Goal: Transaction & Acquisition: Book appointment/travel/reservation

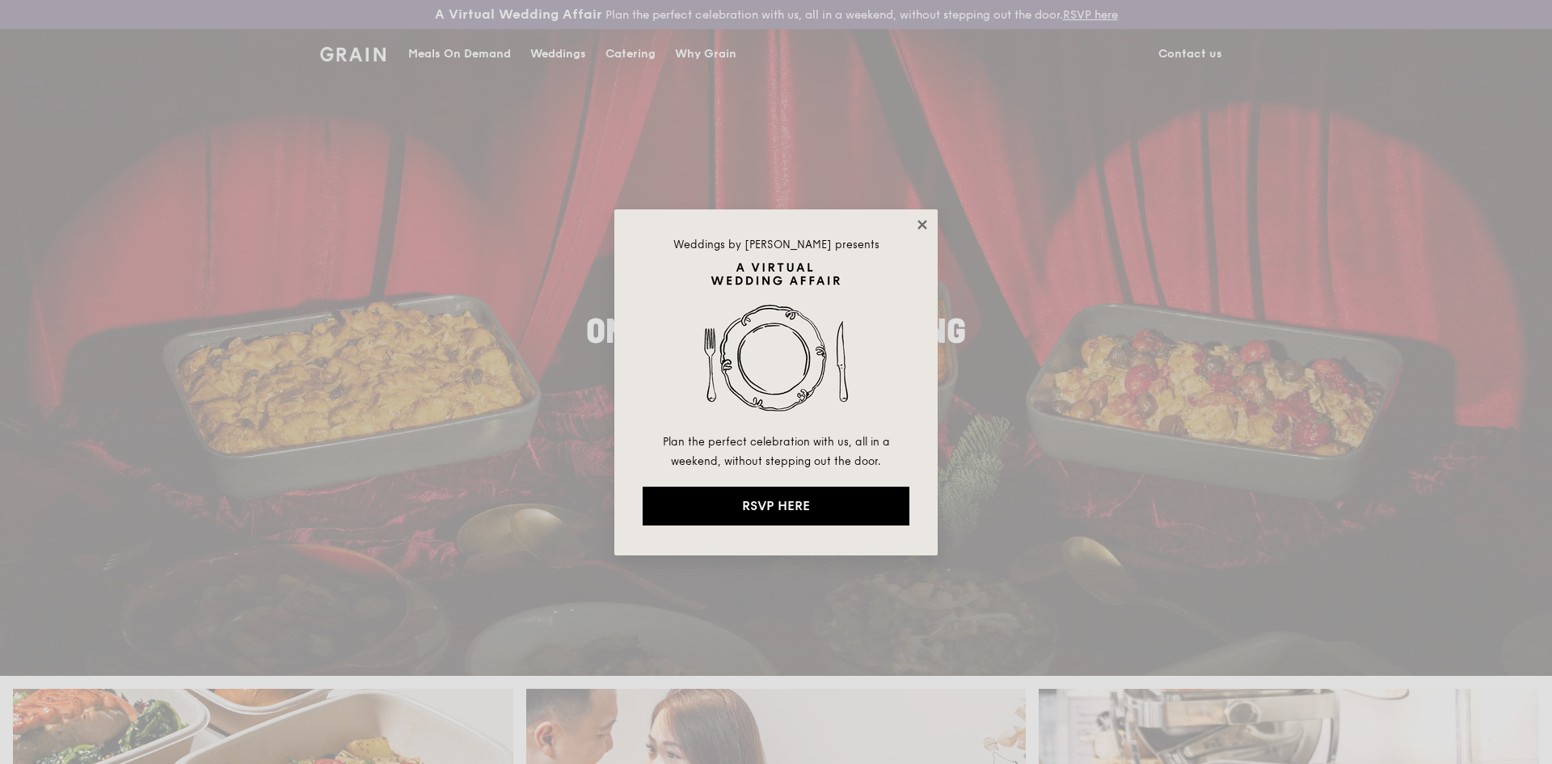
click at [919, 220] on icon at bounding box center [921, 224] width 9 height 9
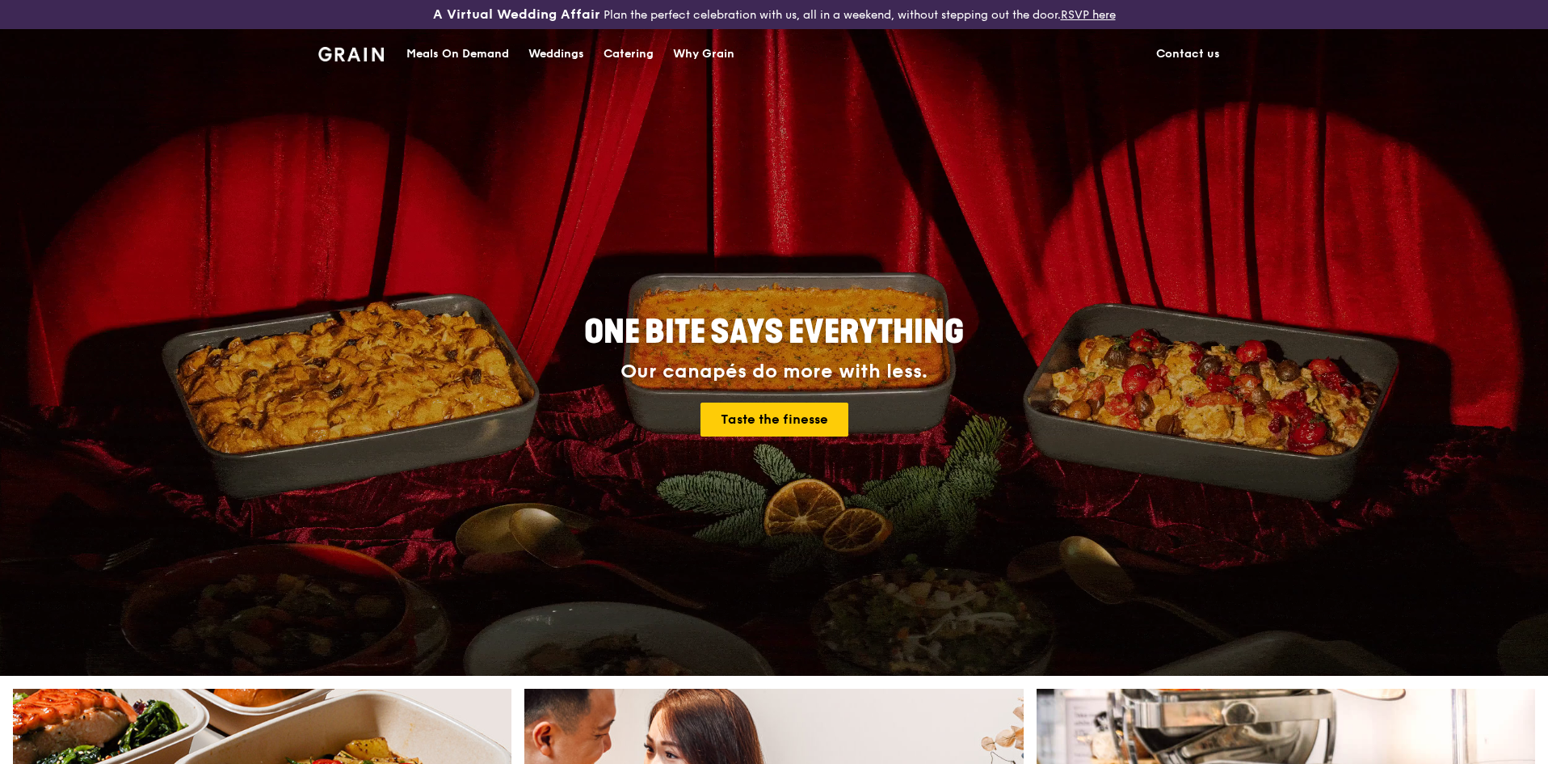
click at [650, 59] on div "Catering" at bounding box center [629, 54] width 50 height 48
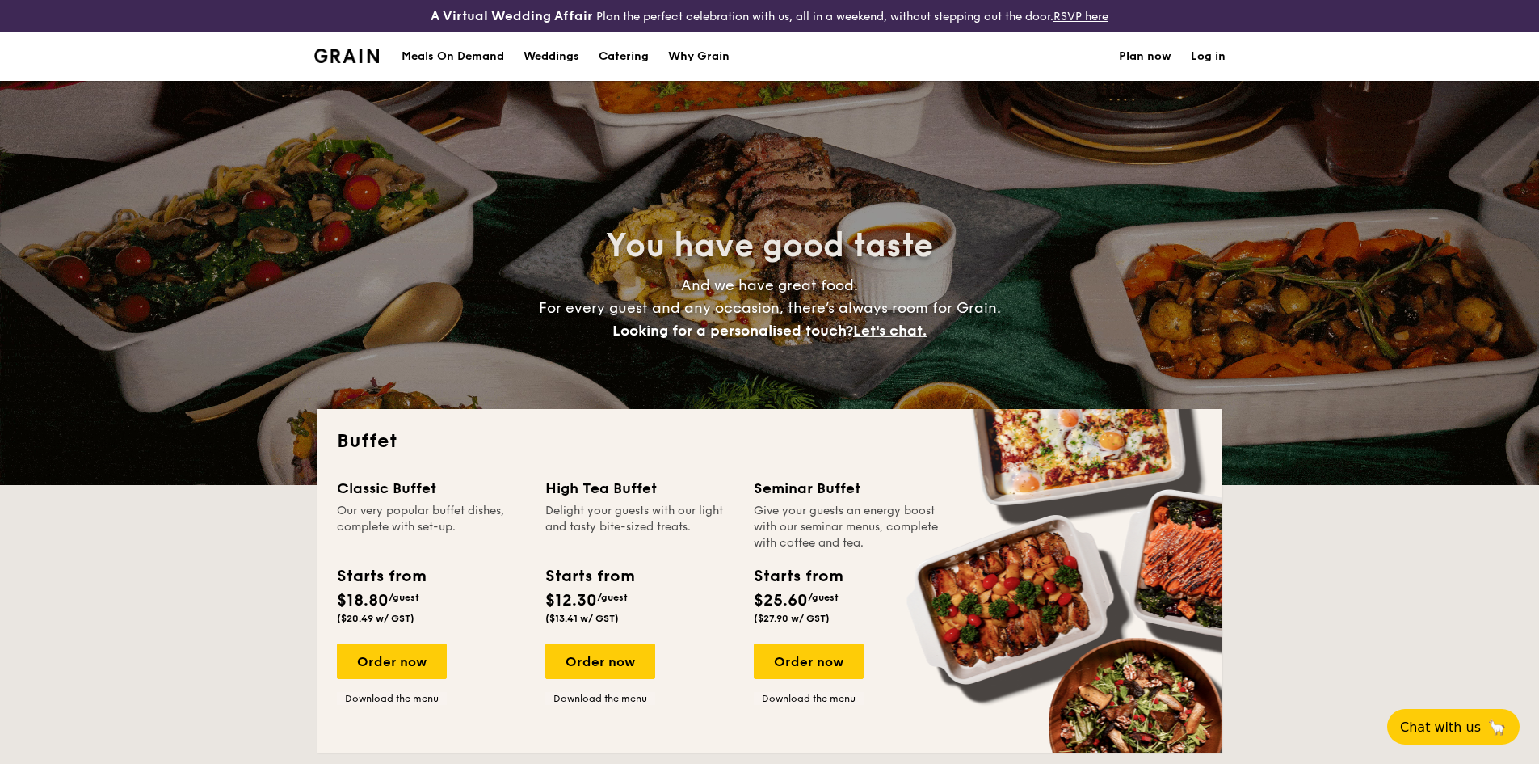
select select
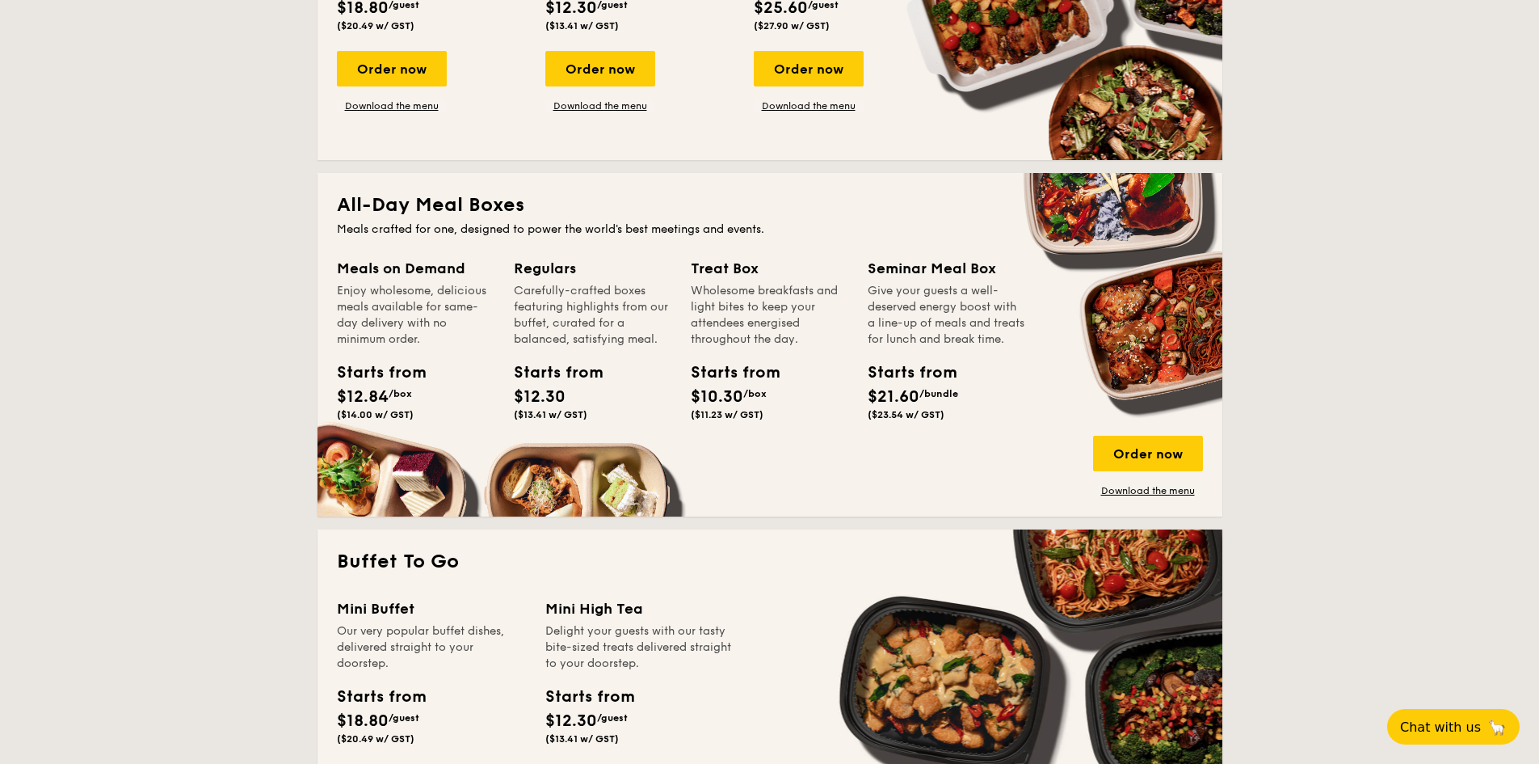
scroll to position [566, 0]
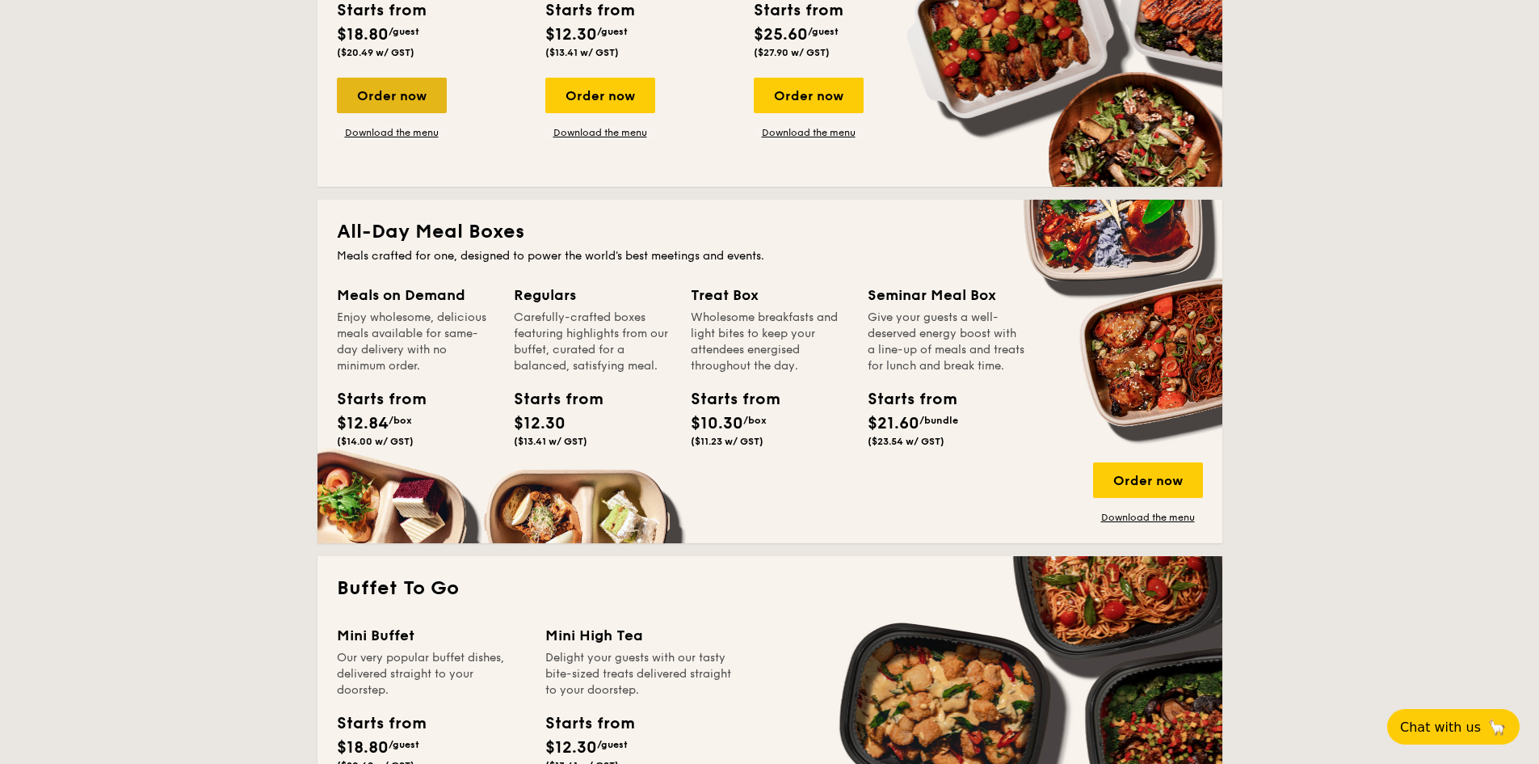
click at [403, 98] on div "Order now" at bounding box center [392, 96] width 110 height 36
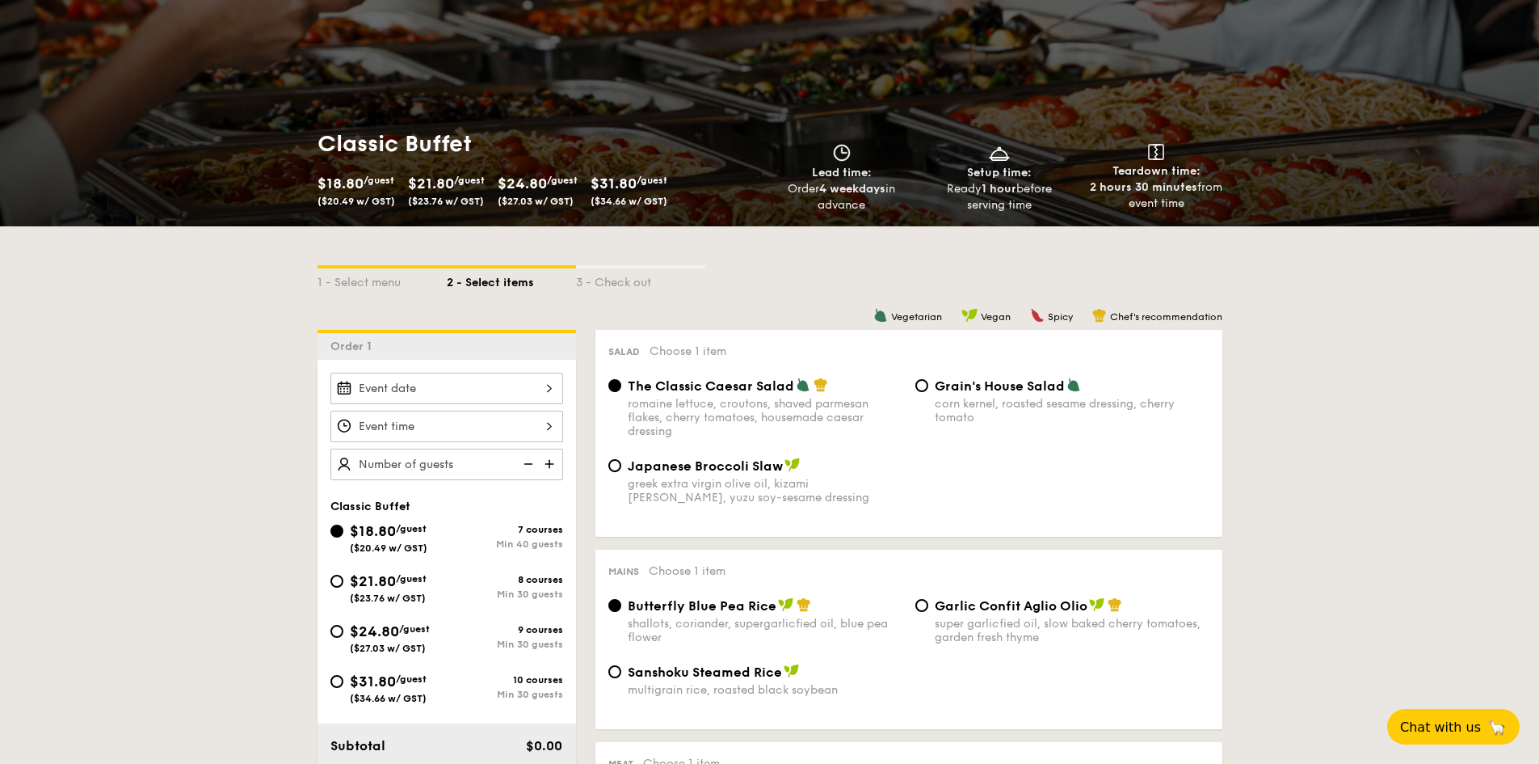
scroll to position [404, 0]
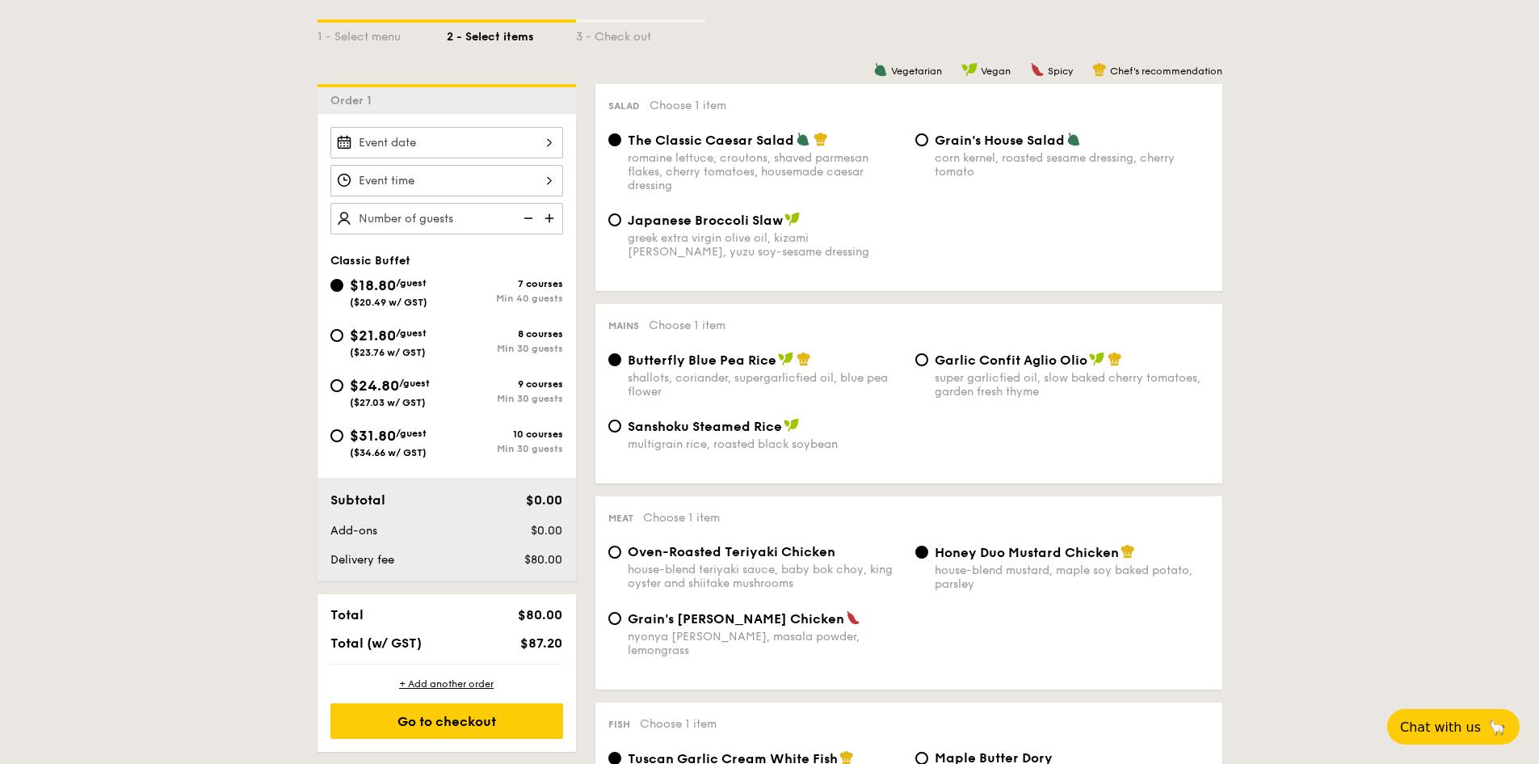
click at [628, 225] on span "Japanese Broccoli Slaw" at bounding box center [705, 220] width 155 height 15
click at [621, 225] on input "Japanese Broccoli Slaw greek extra virgin olive oil, kizami nori, ginger, yuzu …" at bounding box center [614, 219] width 13 height 13
radio input "true"
click at [923, 144] on input "Grain's House Salad corn kernel, roasted sesame dressing, cherry tomato" at bounding box center [922, 139] width 13 height 13
radio input "true"
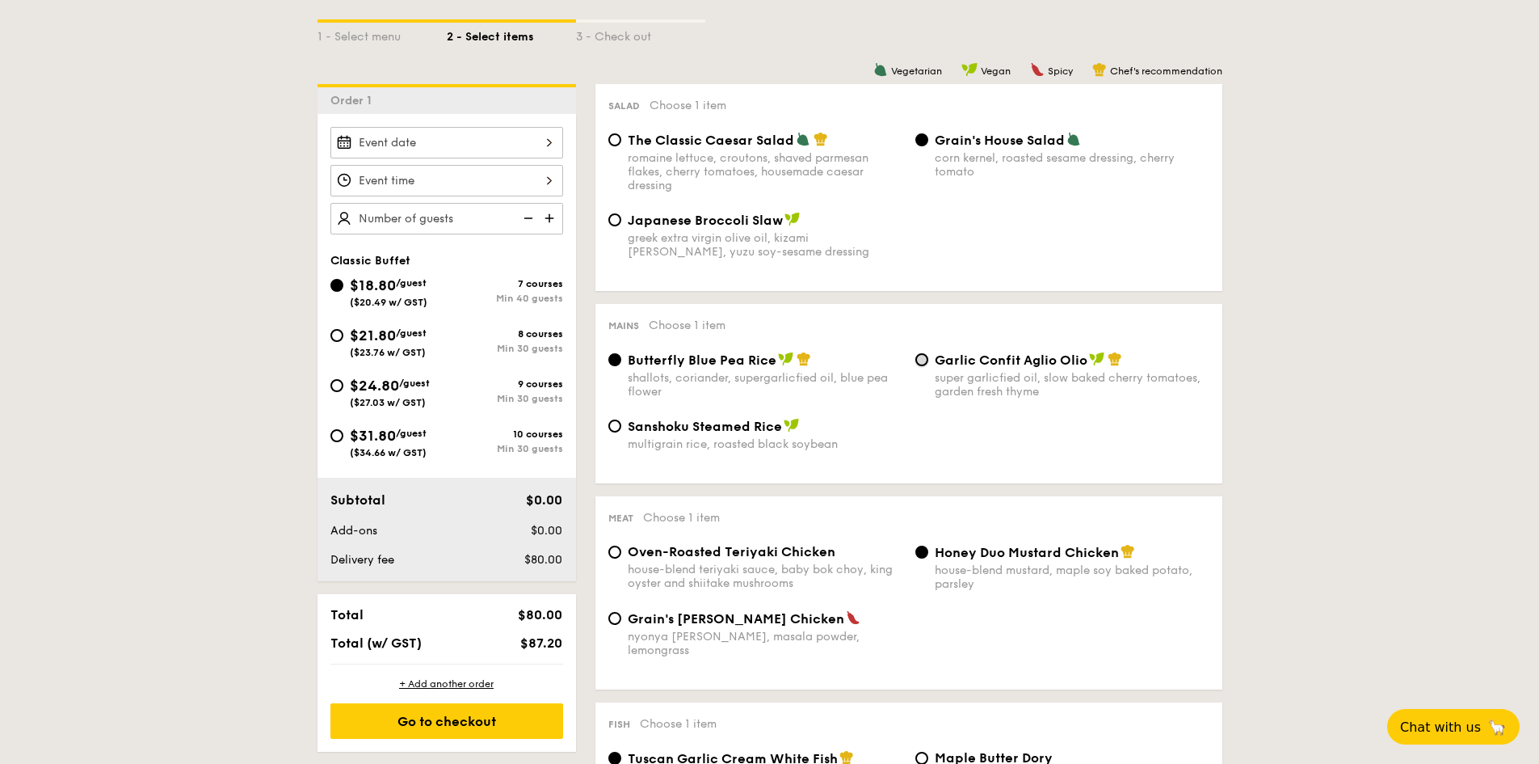
click at [925, 362] on input "Garlic Confit Aglio Olio super garlicfied oil, slow baked cherry tomatoes, gard…" at bounding box center [922, 359] width 13 height 13
radio input "true"
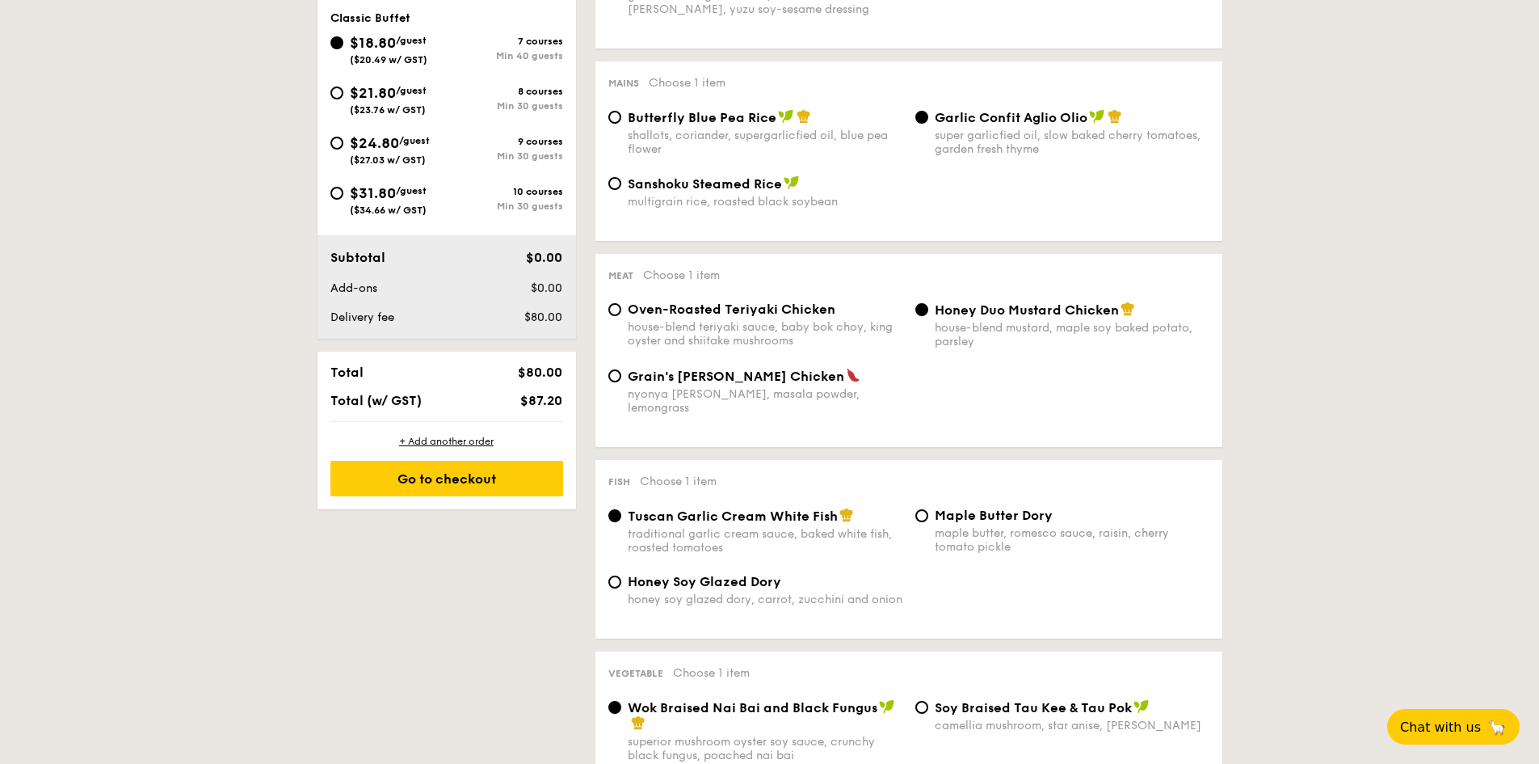
click at [768, 303] on span "Oven-Roasted Teriyaki Chicken" at bounding box center [732, 308] width 208 height 15
click at [621, 303] on input "Oven-Roasted Teriyaki Chicken house-blend teriyaki sauce, baby bok choy, king o…" at bounding box center [614, 309] width 13 height 13
radio input "true"
click at [924, 303] on input "Honey Duo Mustard Chicken house-blend mustard, maple soy baked potato, parsley" at bounding box center [922, 309] width 13 height 13
radio input "true"
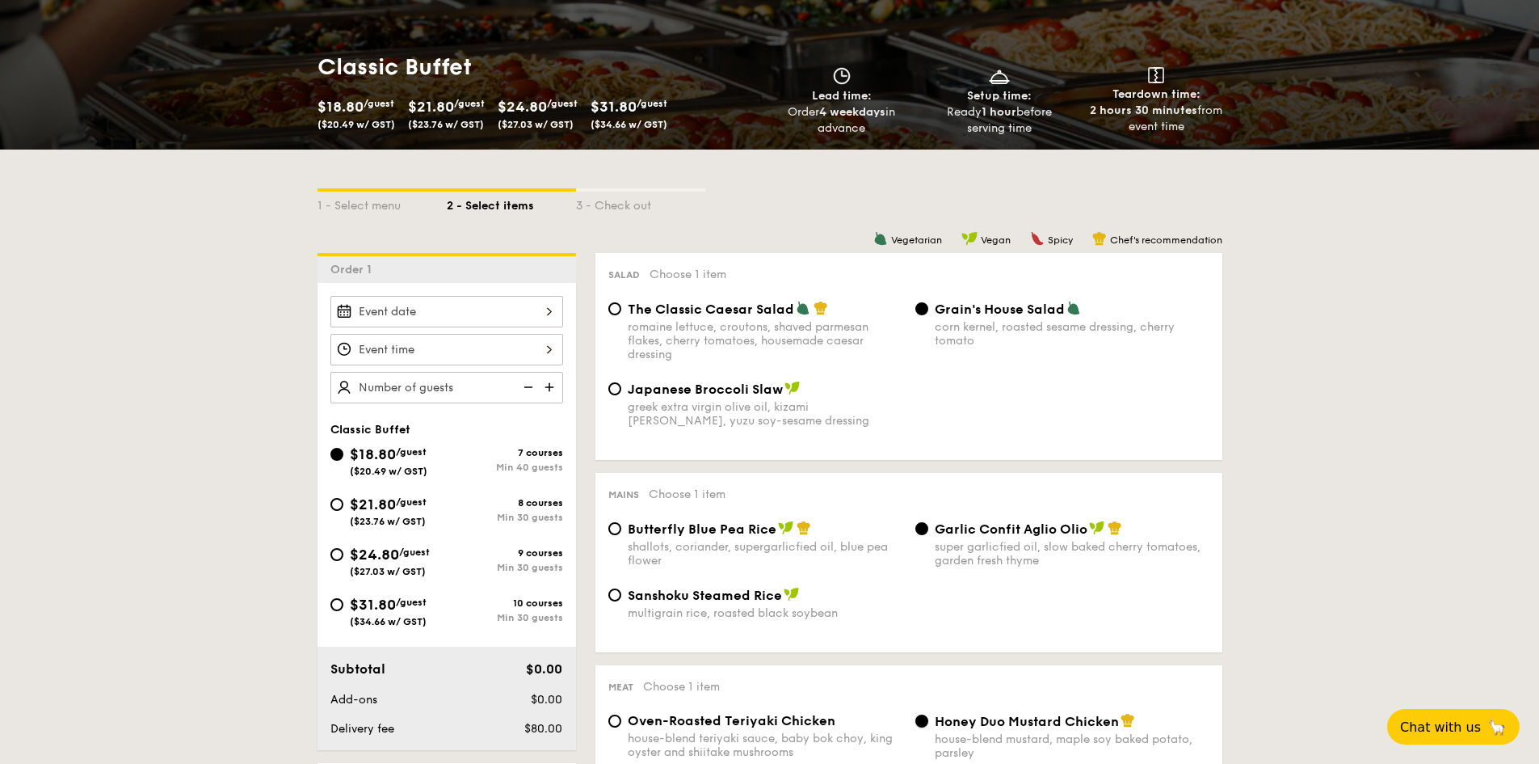
scroll to position [81, 0]
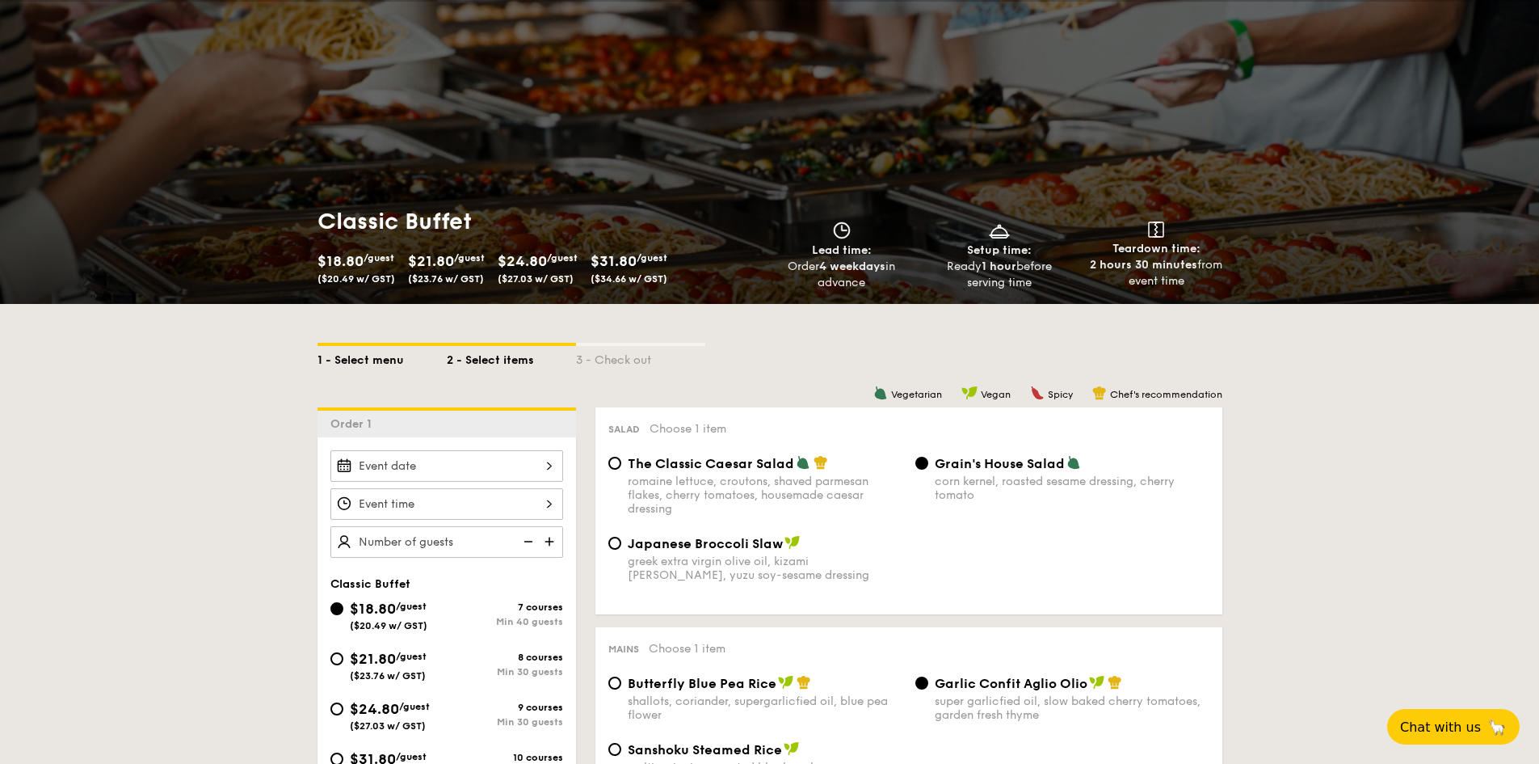
click at [380, 363] on div "1 - Select menu" at bounding box center [382, 357] width 129 height 23
select select
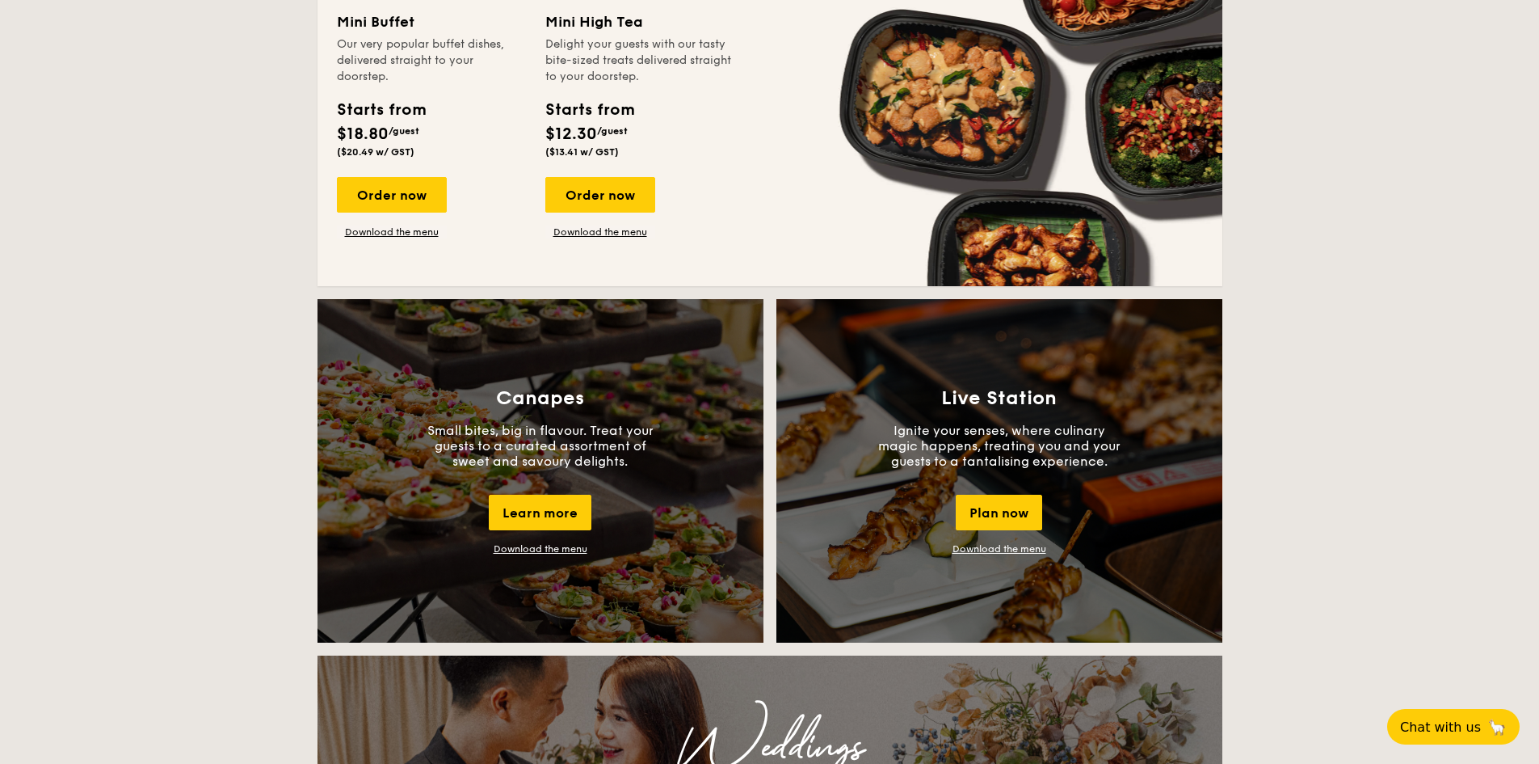
scroll to position [1131, 0]
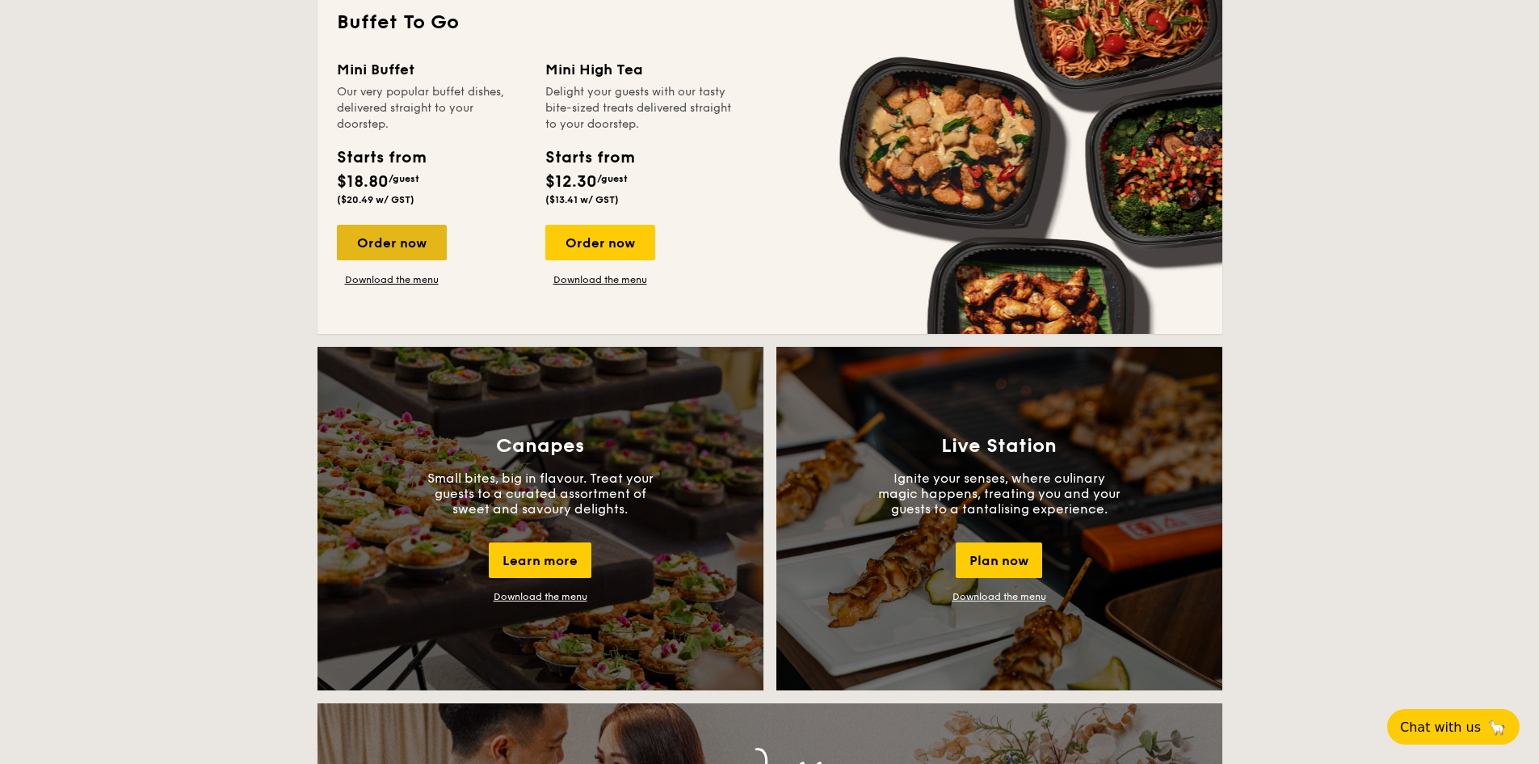
click at [417, 253] on div "Order now" at bounding box center [392, 243] width 110 height 36
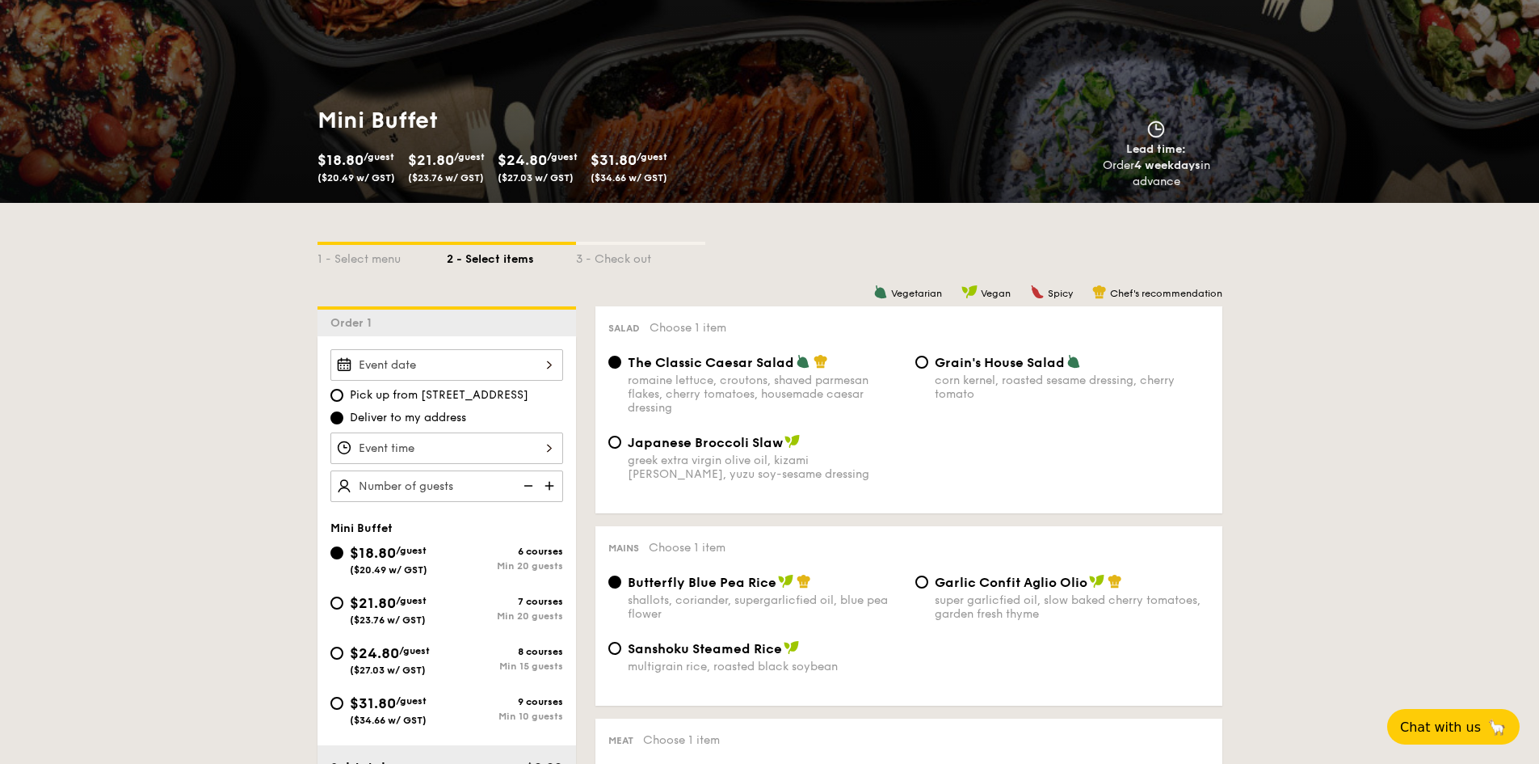
scroll to position [162, 0]
